Goal: Communication & Community: Answer question/provide support

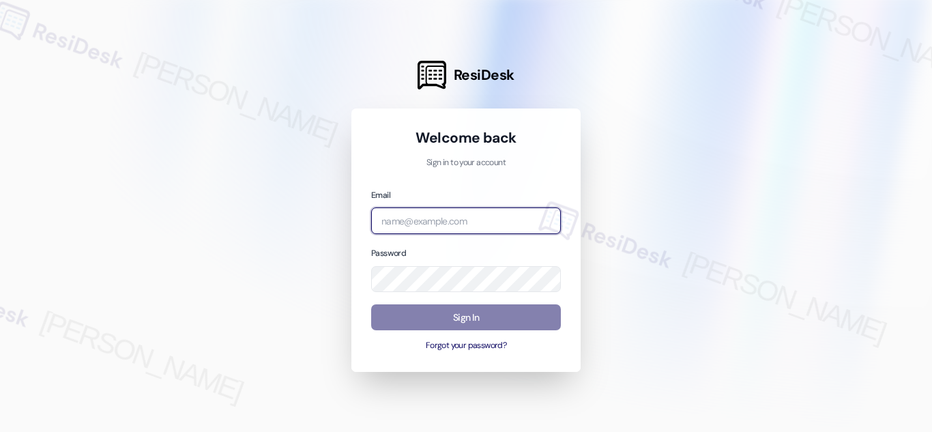
click at [435, 216] on input "email" at bounding box center [466, 220] width 190 height 27
type input "automated-surveys-twelve_rivers_management-[PERSON_NAME].acueza@twelve_rivers_[…"
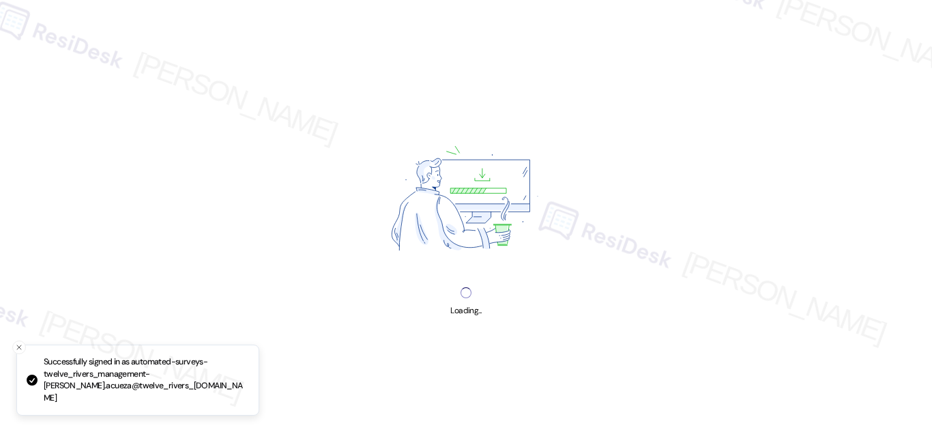
click at [488, 322] on div "Loading..." at bounding box center [466, 216] width 932 height 432
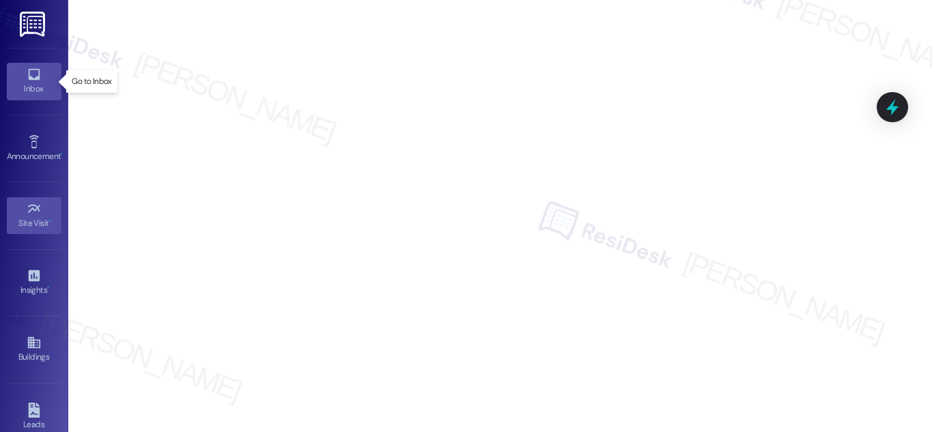
click at [27, 87] on div "Inbox" at bounding box center [34, 89] width 68 height 14
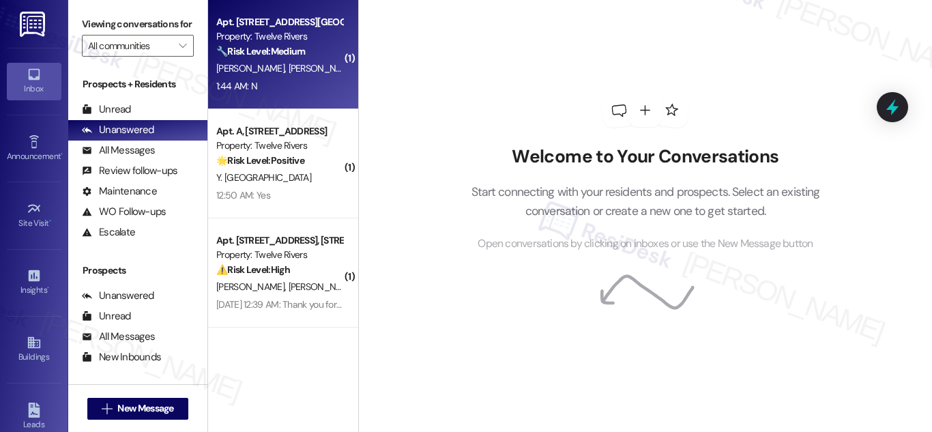
click at [251, 53] on strong "🔧 Risk Level: Medium" at bounding box center [260, 51] width 89 height 12
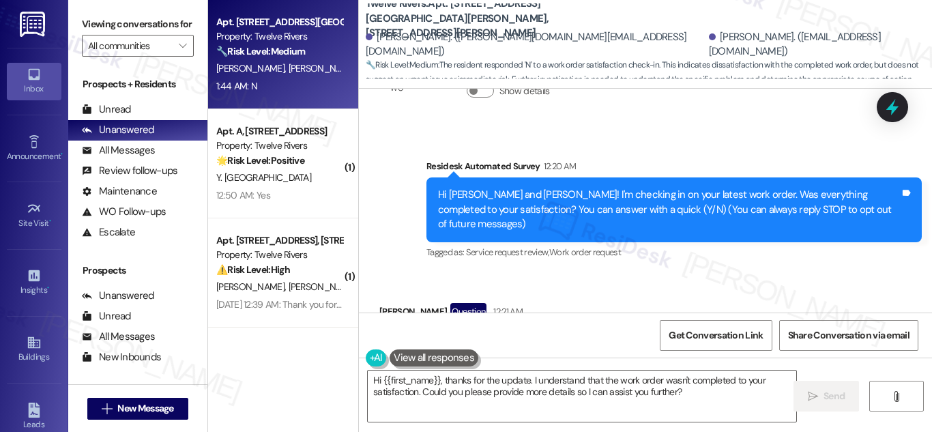
scroll to position [273, 0]
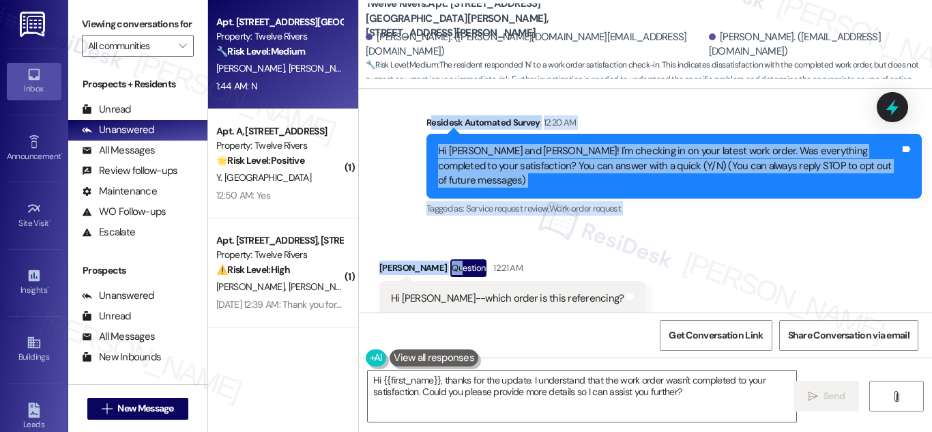
drag, startPoint x: 428, startPoint y: 121, endPoint x: 461, endPoint y: 185, distance: 71.4
click at [476, 242] on div "WO Opened request: no description [DATE] 8:00 AM Status : Completed Priority : …" at bounding box center [645, 201] width 573 height 224
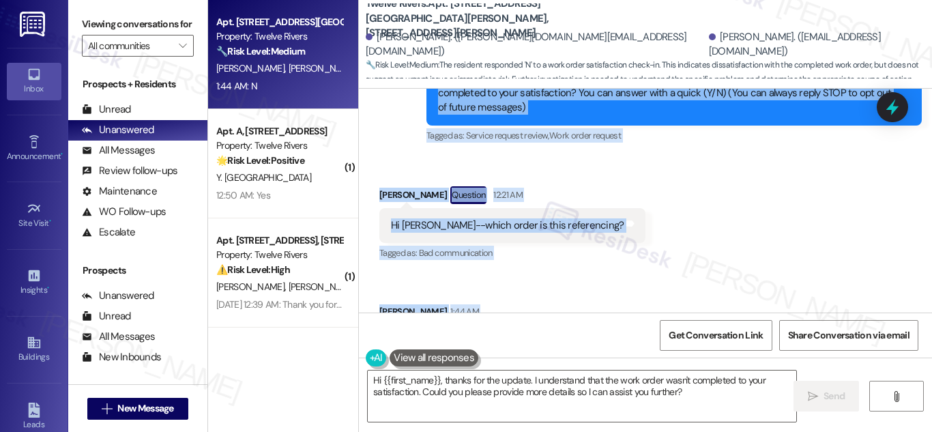
scroll to position [408, 0]
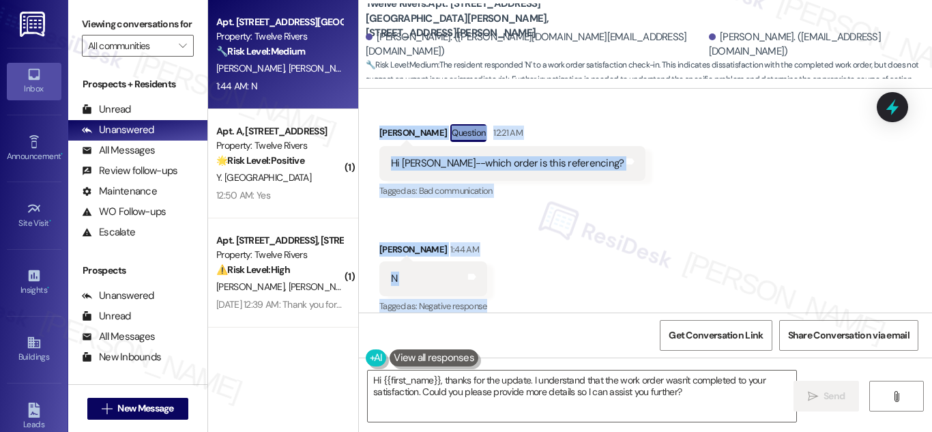
drag, startPoint x: 418, startPoint y: 119, endPoint x: 507, endPoint y: 300, distance: 201.1
click at [507, 301] on div "WO Opened request: no description [DATE] 8:00 AM Status : Completed Priority : …" at bounding box center [645, 201] width 573 height 224
copy div "Residesk Automated Survey 12:20 AM Hi [PERSON_NAME] and [PERSON_NAME]! I'm chec…"
click at [607, 237] on div "Received via SMS [PERSON_NAME] Question 12:21 AM Hi [PERSON_NAME]--which order …" at bounding box center [645, 209] width 573 height 233
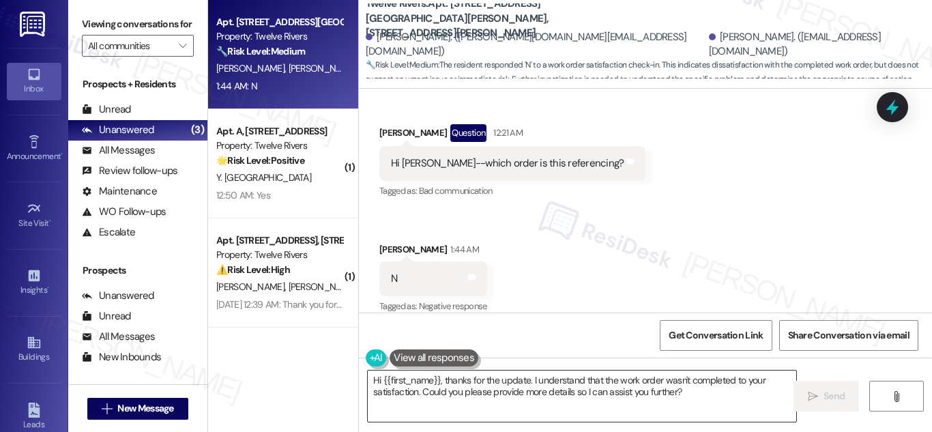
click at [562, 390] on textarea "Hi {{first_name}}, thanks for the update. I understand that the work order wasn…" at bounding box center [582, 395] width 428 height 51
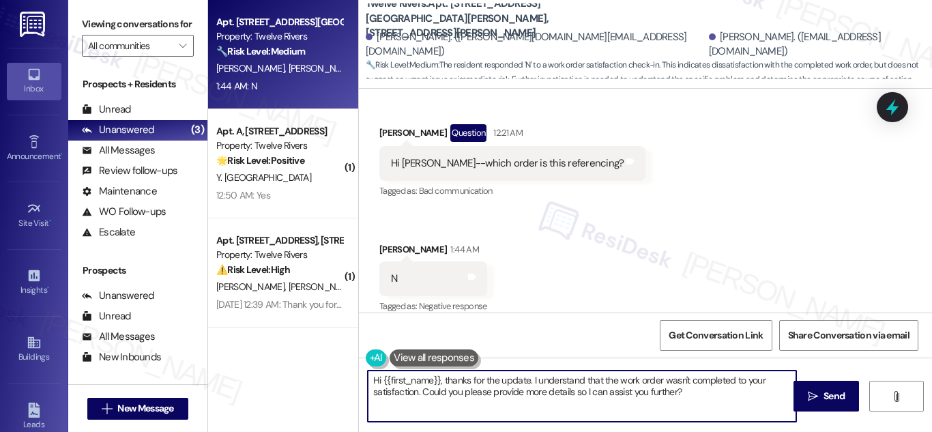
click at [562, 390] on textarea "Hi {{first_name}}, thanks for the update. I understand that the work order wasn…" at bounding box center [582, 395] width 428 height 51
click at [562, 389] on textarea "Hi {{first_name}}, thanks for the update. I understand that the work order wasn…" at bounding box center [582, 395] width 428 height 51
paste textarea "[PERSON_NAME] and [PERSON_NAME], thanks for your replies! This is regarding you…"
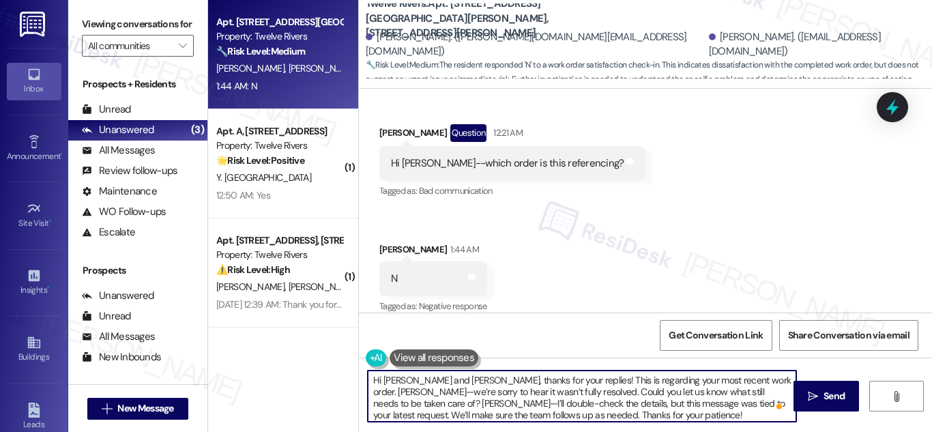
scroll to position [3, 0]
drag, startPoint x: 734, startPoint y: 401, endPoint x: 461, endPoint y: 421, distance: 273.6
click at [461, 421] on textarea "Hi [PERSON_NAME] and [PERSON_NAME], thanks for your replies! This is regarding …" at bounding box center [582, 395] width 428 height 51
click at [521, 420] on textarea "Hi [PERSON_NAME] and [PERSON_NAME], thanks for your replies! This is regarding …" at bounding box center [582, 395] width 428 height 51
drag, startPoint x: 369, startPoint y: 402, endPoint x: 626, endPoint y: 412, distance: 256.7
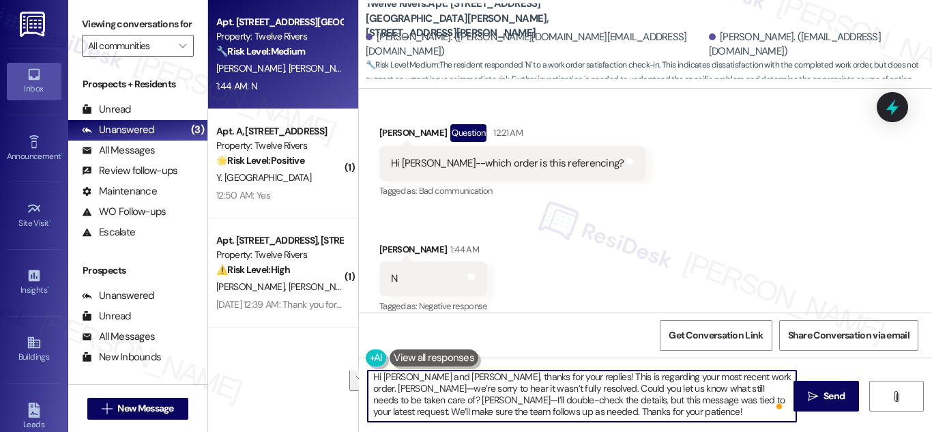
click at [626, 412] on textarea "Hi [PERSON_NAME] and [PERSON_NAME], thanks for your replies! This is regarding …" at bounding box center [582, 395] width 428 height 51
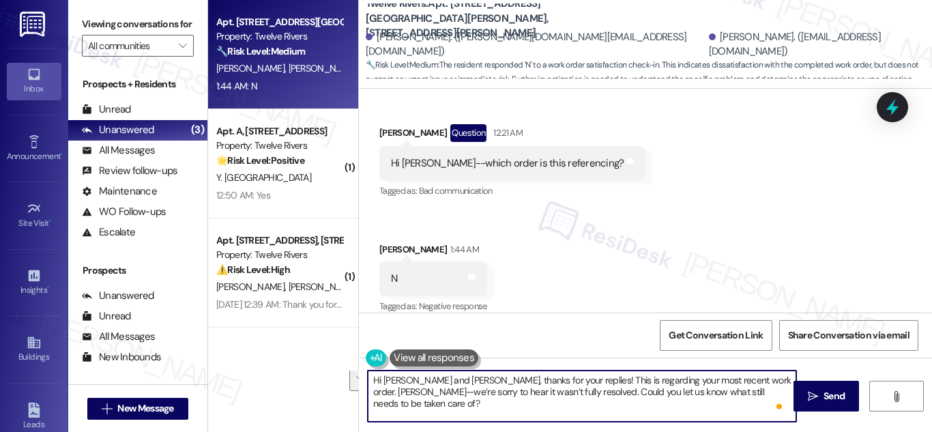
scroll to position [0, 0]
click at [769, 392] on textarea "Hi [PERSON_NAME] and [PERSON_NAME], thanks for your replies! This is regarding …" at bounding box center [582, 395] width 428 height 51
paste textarea "Thanks for your patience"
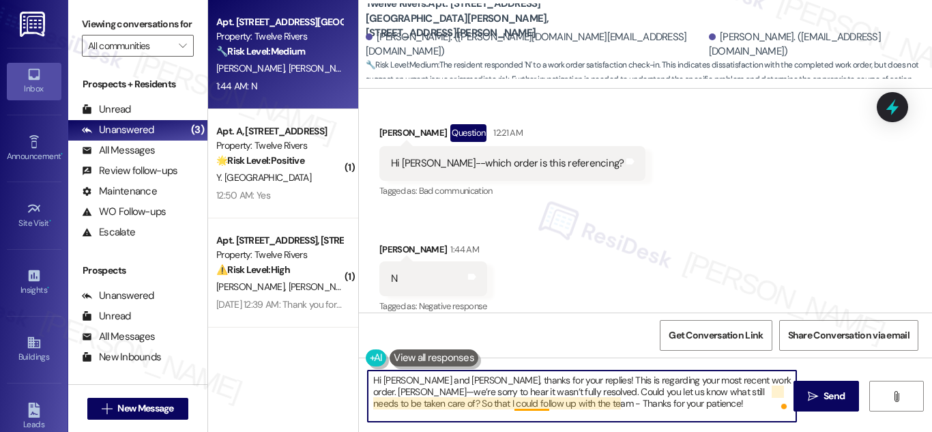
click at [527, 403] on textarea "Hi [PERSON_NAME] and [PERSON_NAME], thanks for your replies! This is regarding …" at bounding box center [582, 395] width 428 height 51
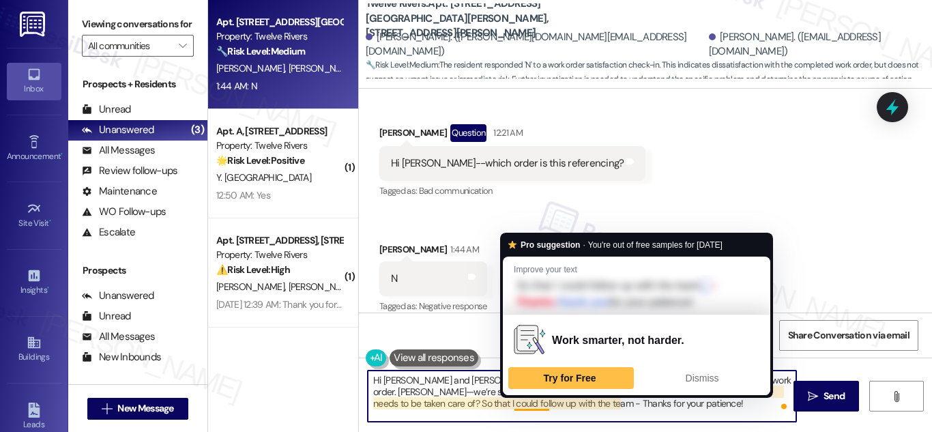
click at [436, 398] on textarea "Hi [PERSON_NAME] and [PERSON_NAME], thanks for your replies! This is regarding …" at bounding box center [582, 395] width 428 height 51
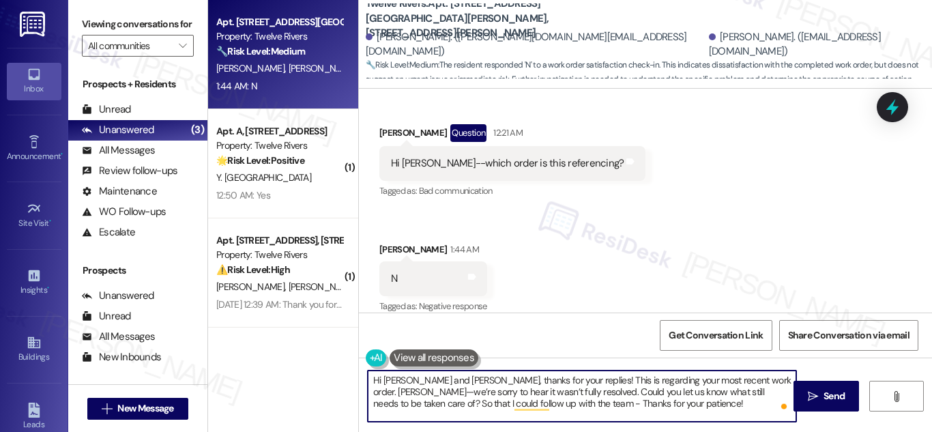
click at [659, 406] on textarea "Hi [PERSON_NAME] and [PERSON_NAME], thanks for your replies! This is regarding …" at bounding box center [582, 395] width 428 height 51
drag, startPoint x: 514, startPoint y: 401, endPoint x: 524, endPoint y: 411, distance: 15.0
click at [514, 401] on textarea "Hi [PERSON_NAME] and [PERSON_NAME], thanks for your replies! This is regarding …" at bounding box center [582, 395] width 428 height 51
click at [622, 413] on textarea "Hi [PERSON_NAME] and [PERSON_NAME], thanks for your replies! This is regarding …" at bounding box center [582, 395] width 428 height 51
type textarea "Hi [PERSON_NAME] and [PERSON_NAME], thanks for your replies! This is regarding …"
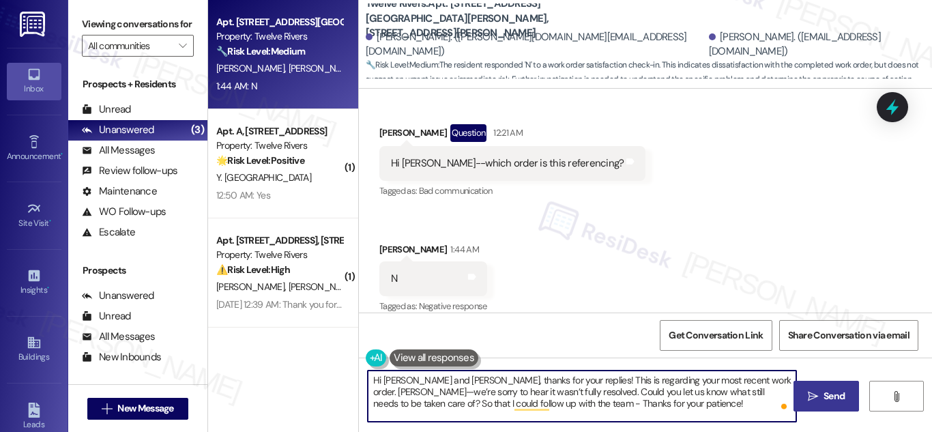
click at [834, 392] on span "Send" at bounding box center [834, 396] width 21 height 14
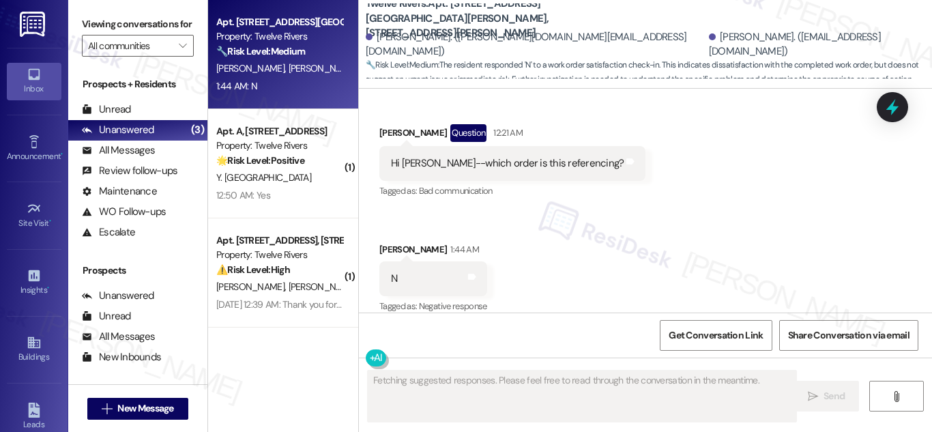
scroll to position [407, 0]
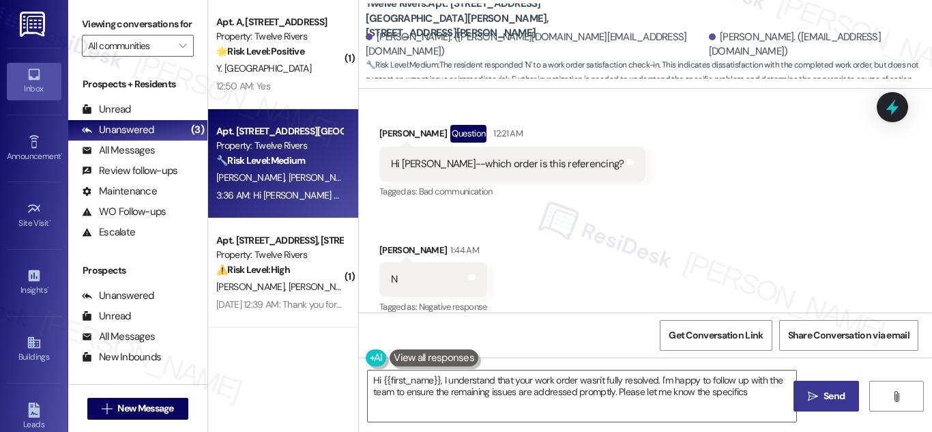
type textarea "Hi {{first_name}}, I understand that your work order wasn't fully resolved. I'm…"
